Goal: Transaction & Acquisition: Download file/media

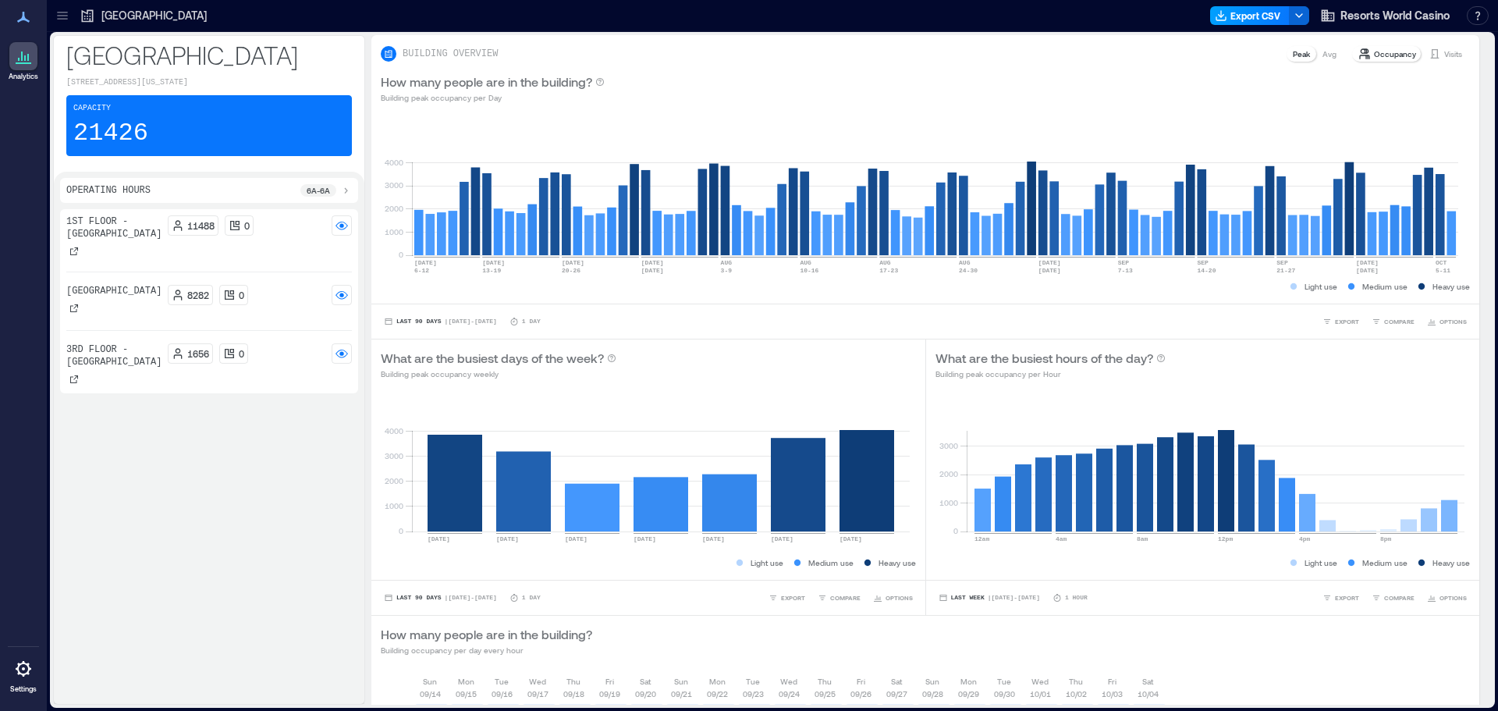
click at [1265, 9] on button "Export CSV" at bounding box center [1250, 15] width 80 height 19
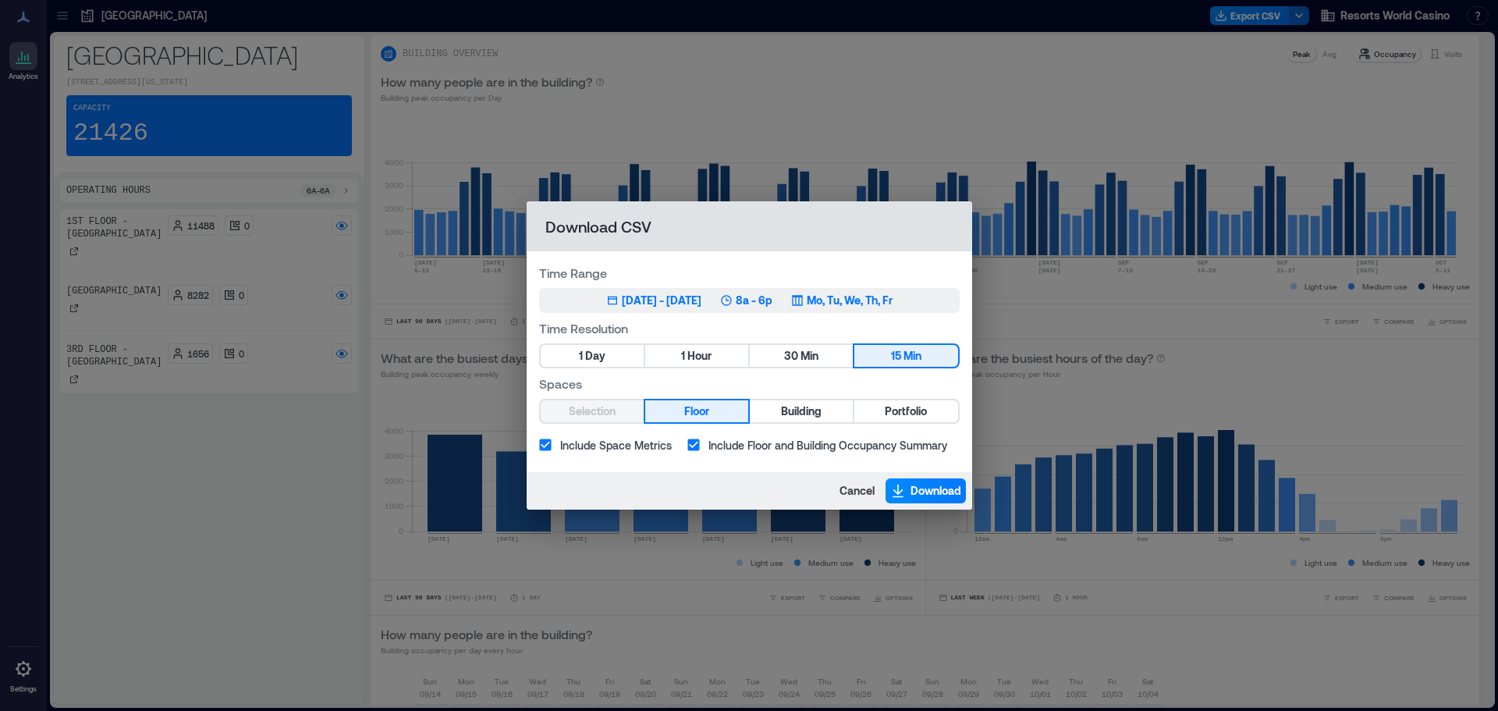
click at [760, 293] on p "8a - 6p" at bounding box center [754, 301] width 37 height 16
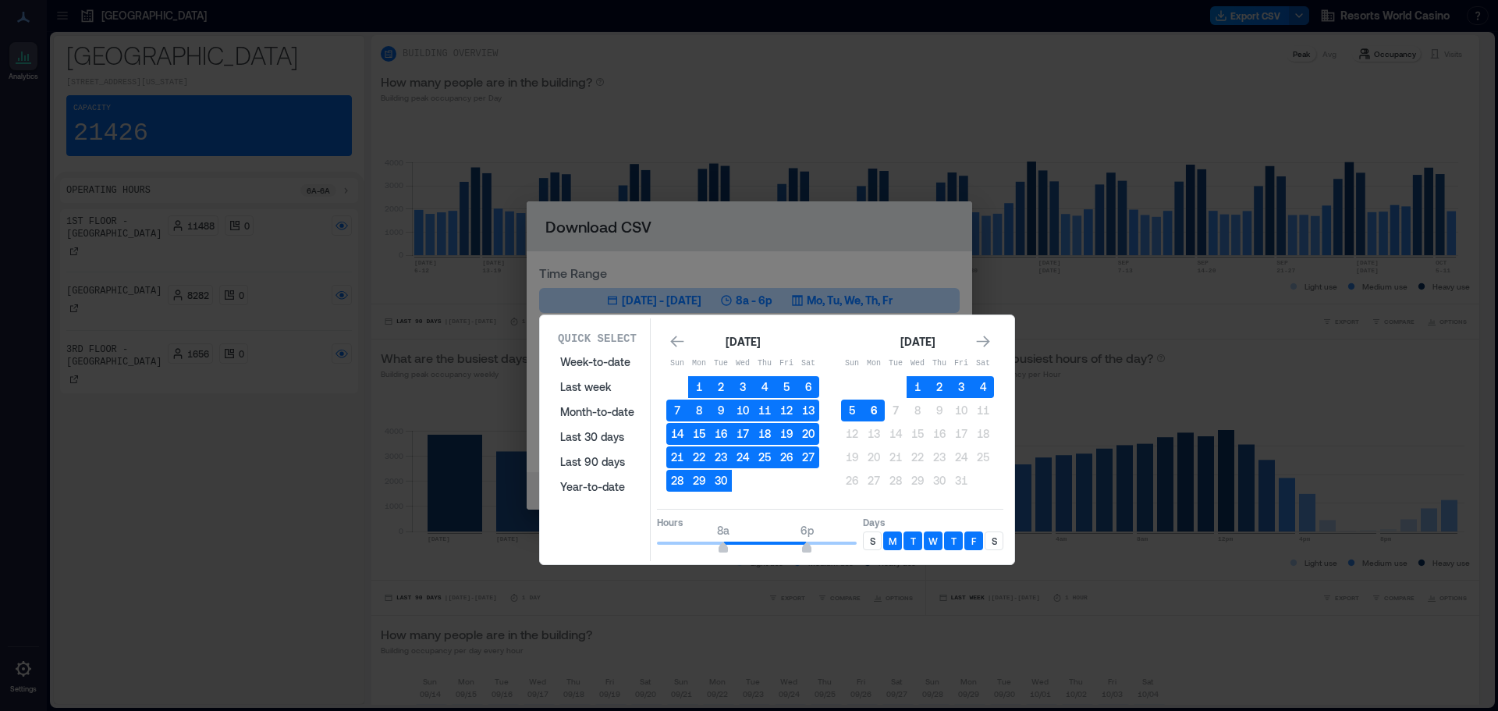
click at [876, 409] on button "6" at bounding box center [874, 410] width 22 height 22
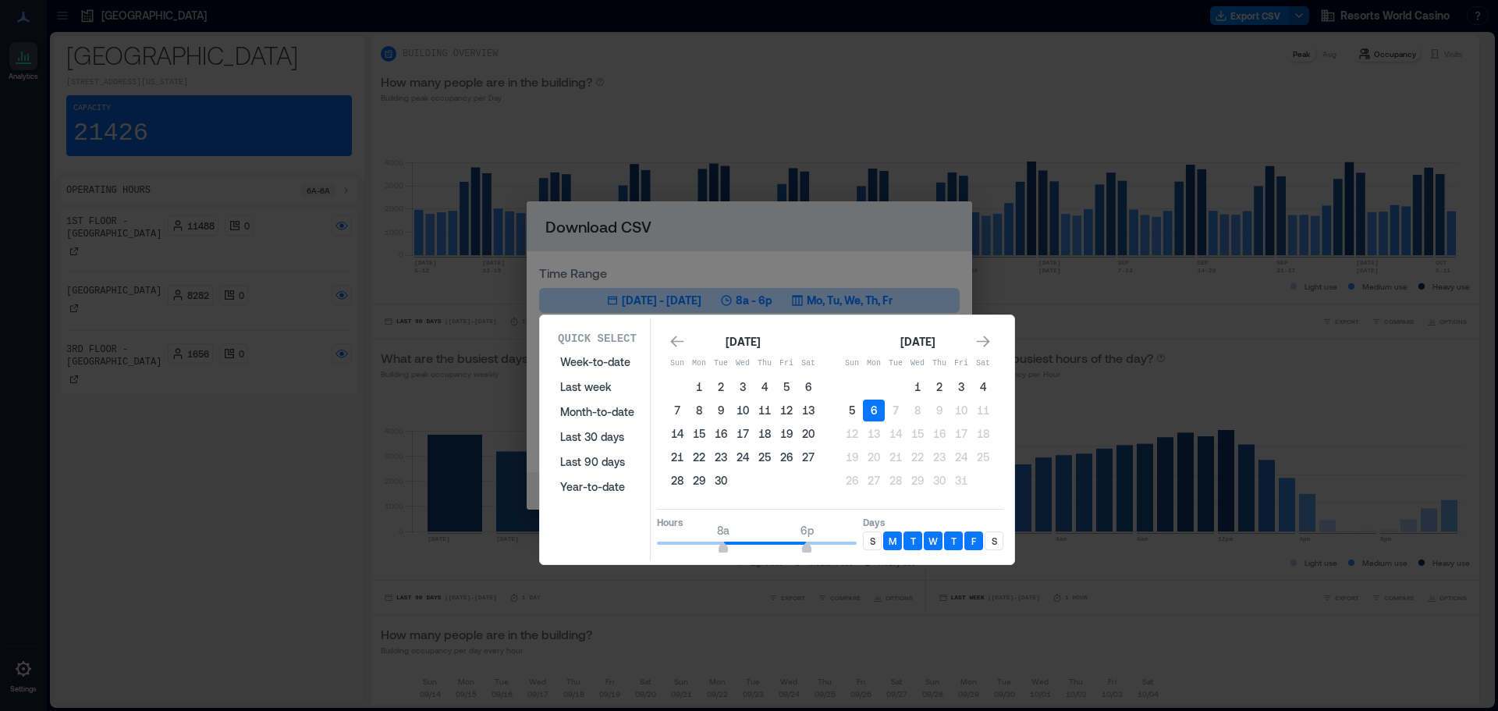
click at [991, 539] on p "S" at bounding box center [993, 540] width 5 height 12
click at [865, 541] on div "S" at bounding box center [872, 540] width 19 height 19
type input "**"
drag, startPoint x: 808, startPoint y: 547, endPoint x: 889, endPoint y: 545, distance: 80.4
click at [889, 545] on div "Hours 8a 12a Days S M T W T F S" at bounding box center [830, 532] width 346 height 46
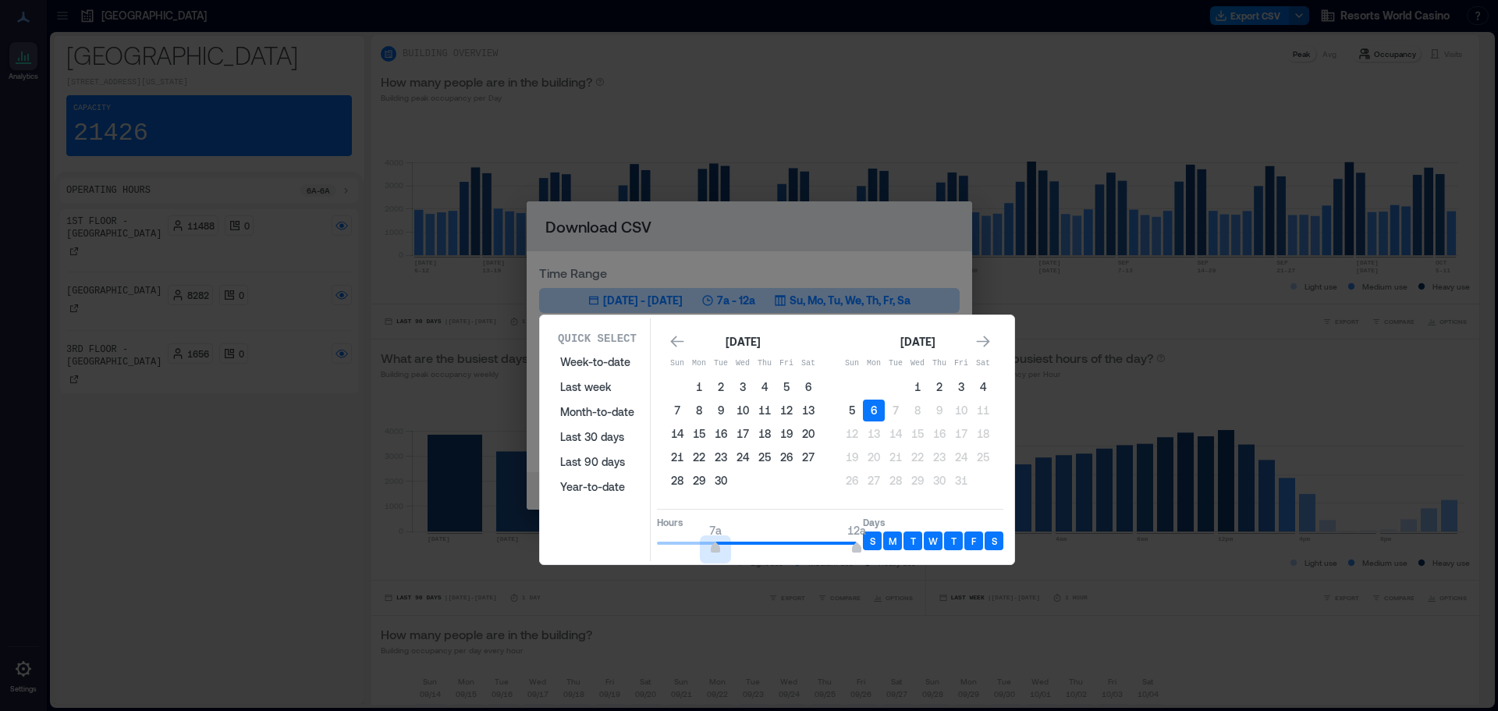
type input "*"
drag, startPoint x: 718, startPoint y: 548, endPoint x: 573, endPoint y: 547, distance: 145.1
click at [573, 547] on div "Quick Select Week-to-date Last week Month-to-date Last 30 days Last 90 days Yea…" at bounding box center [776, 439] width 465 height 243
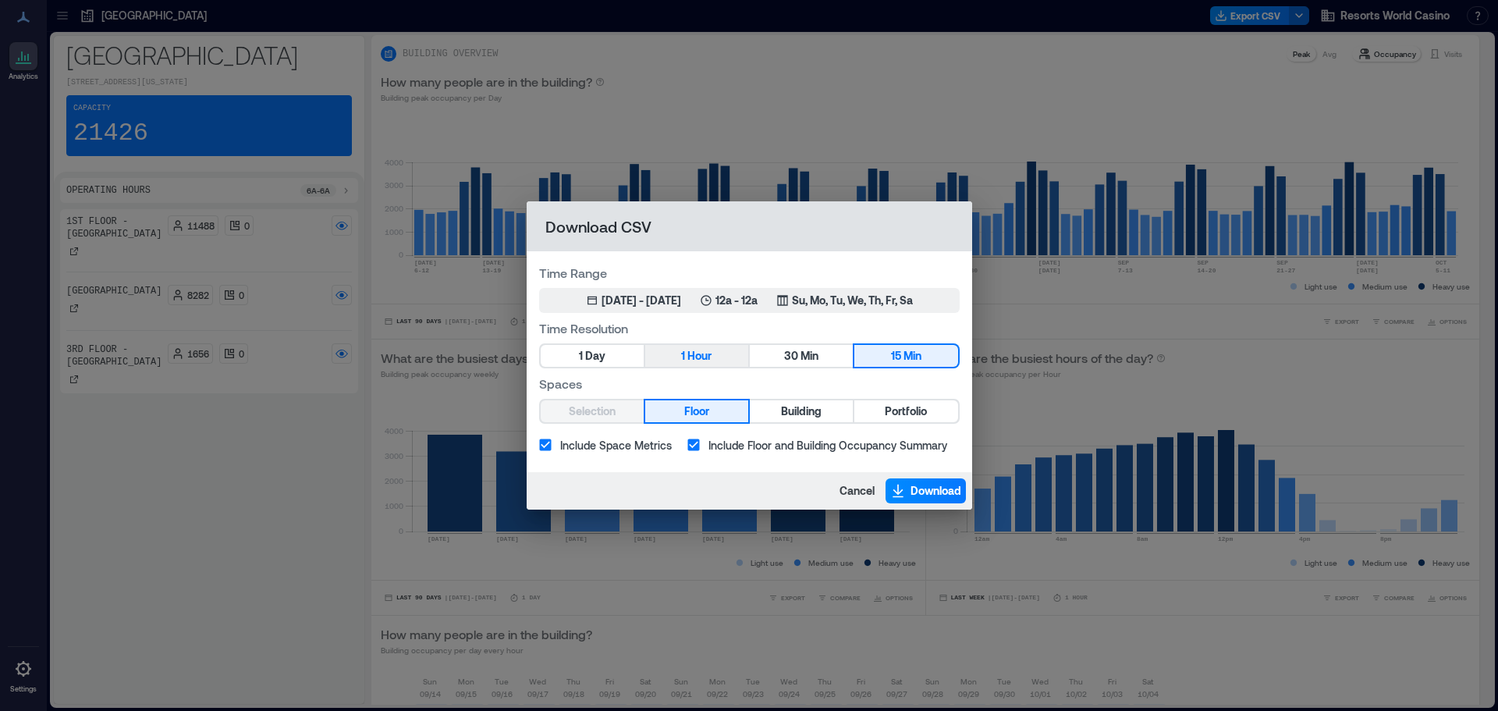
click at [690, 356] on span "Hour" at bounding box center [699, 356] width 24 height 20
click at [923, 405] on span "Portfolio" at bounding box center [906, 412] width 42 height 20
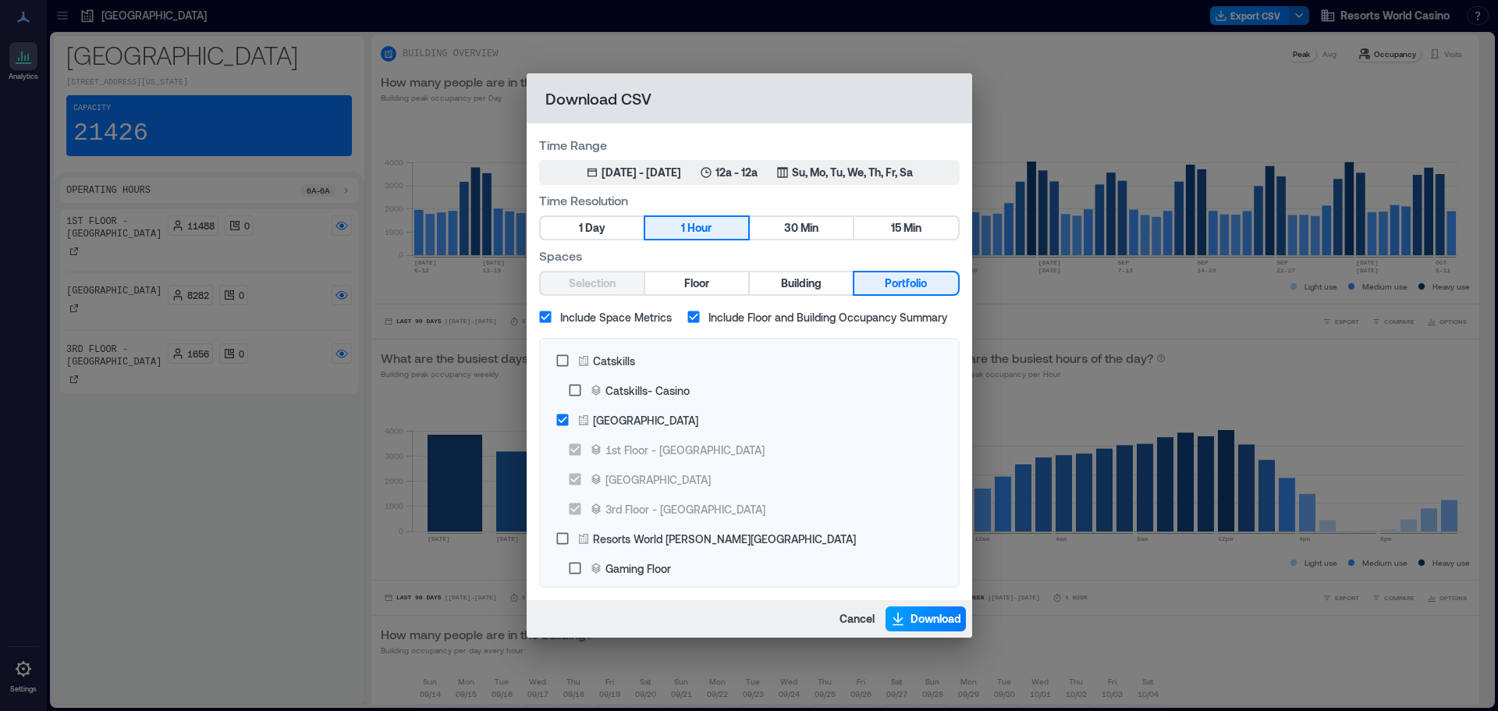
click at [918, 612] on span "Download" at bounding box center [935, 619] width 51 height 16
